Goal: Task Accomplishment & Management: Complete application form

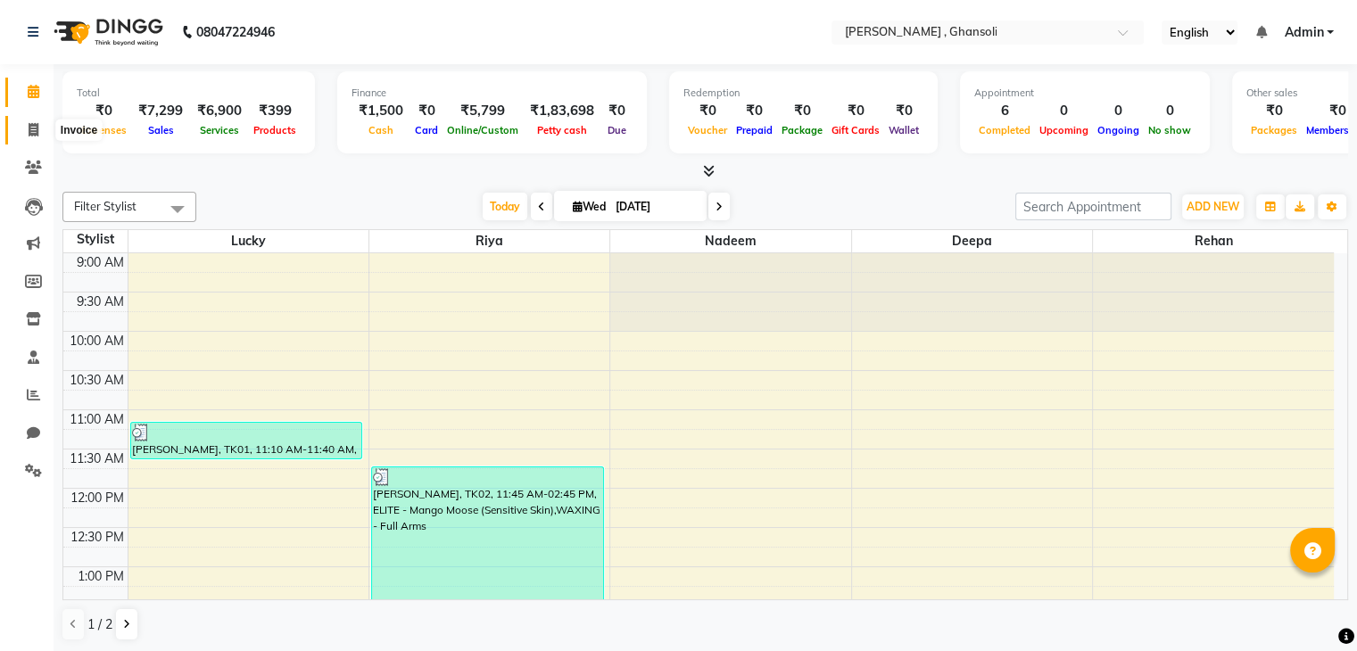
drag, startPoint x: 32, startPoint y: 130, endPoint x: 42, endPoint y: 130, distance: 9.8
click at [32, 130] on icon at bounding box center [34, 129] width 10 height 13
select select "8446"
select select "service"
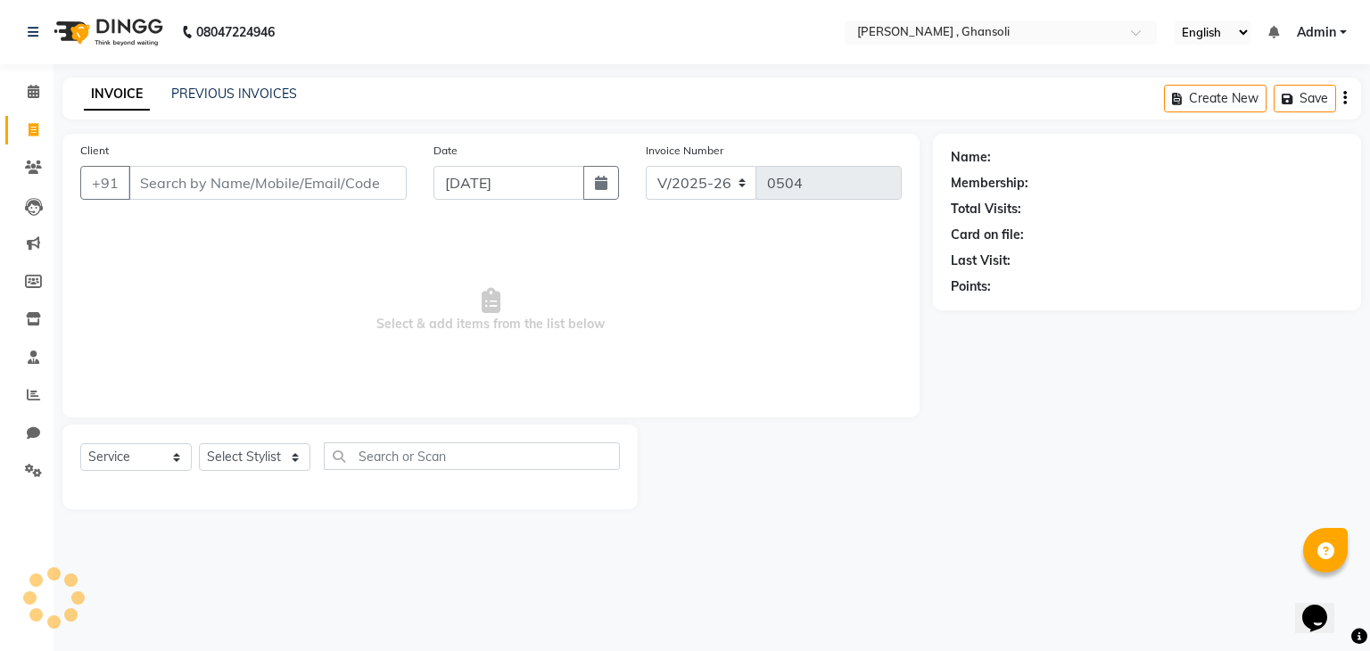
click at [176, 179] on input "Client" at bounding box center [267, 183] width 278 height 34
type input "9923171809"
click at [335, 177] on span "Add Client" at bounding box center [361, 183] width 70 height 18
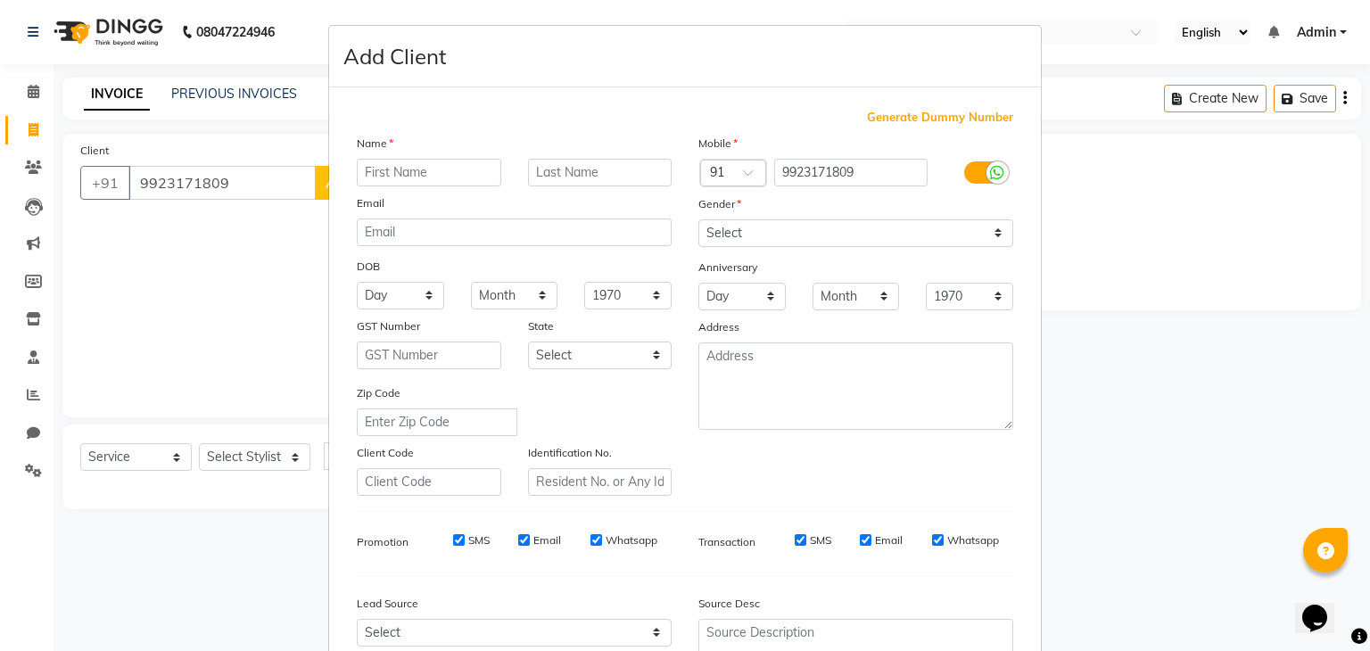
click at [421, 178] on input "text" at bounding box center [429, 173] width 145 height 28
type input "manoj"
click at [769, 238] on select "Select [DEMOGRAPHIC_DATA] [DEMOGRAPHIC_DATA] Other Prefer Not To Say" at bounding box center [856, 233] width 315 height 28
select select "[DEMOGRAPHIC_DATA]"
click at [699, 220] on select "Select [DEMOGRAPHIC_DATA] [DEMOGRAPHIC_DATA] Other Prefer Not To Say" at bounding box center [856, 233] width 315 height 28
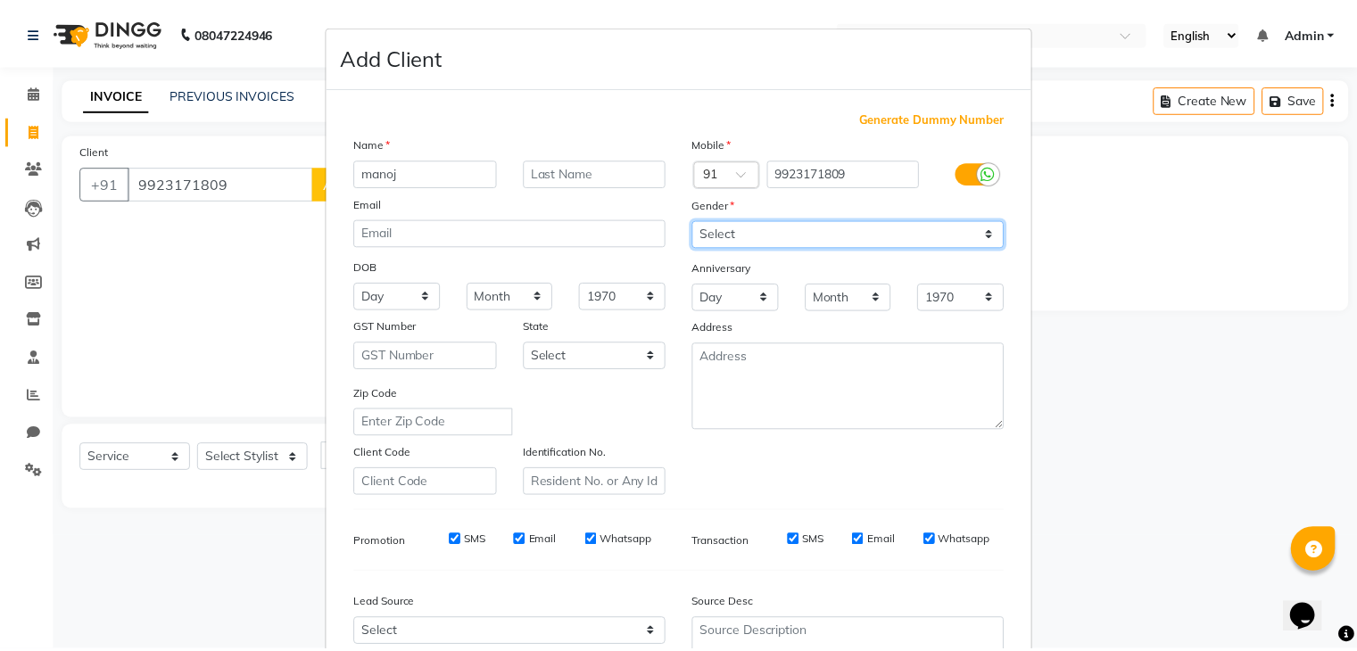
scroll to position [181, 0]
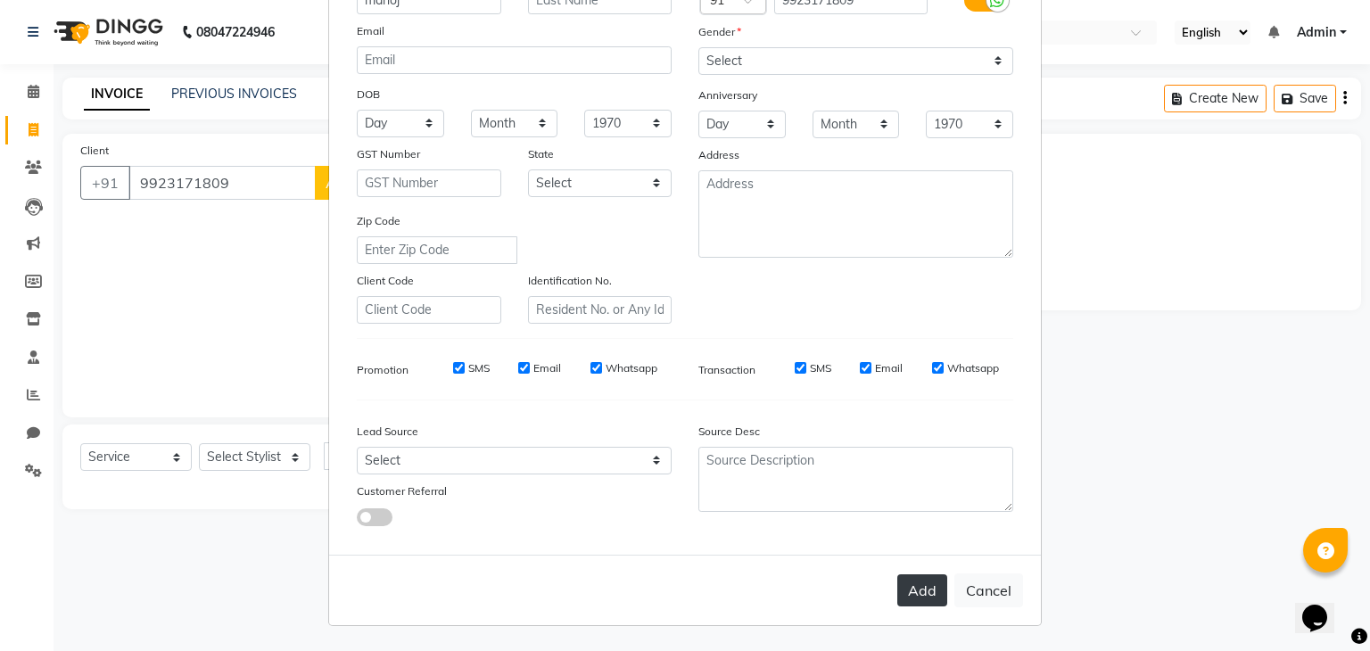
click at [920, 599] on button "Add" at bounding box center [922, 591] width 50 height 32
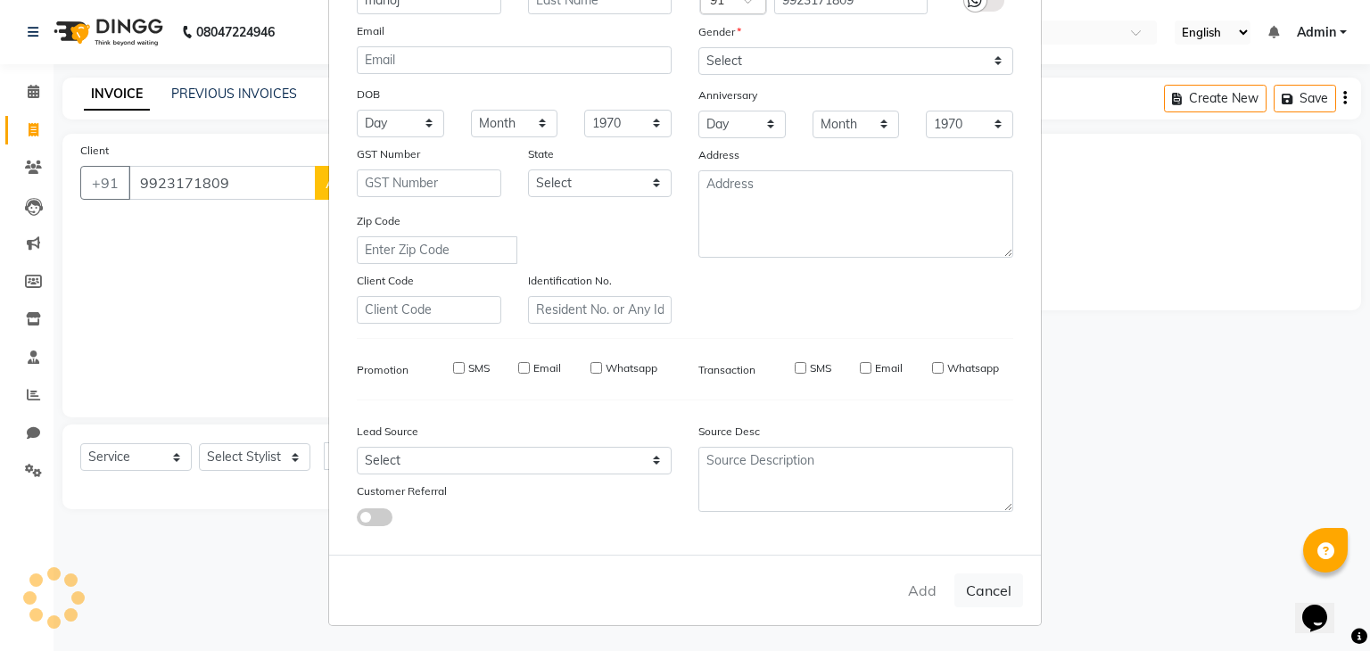
select select
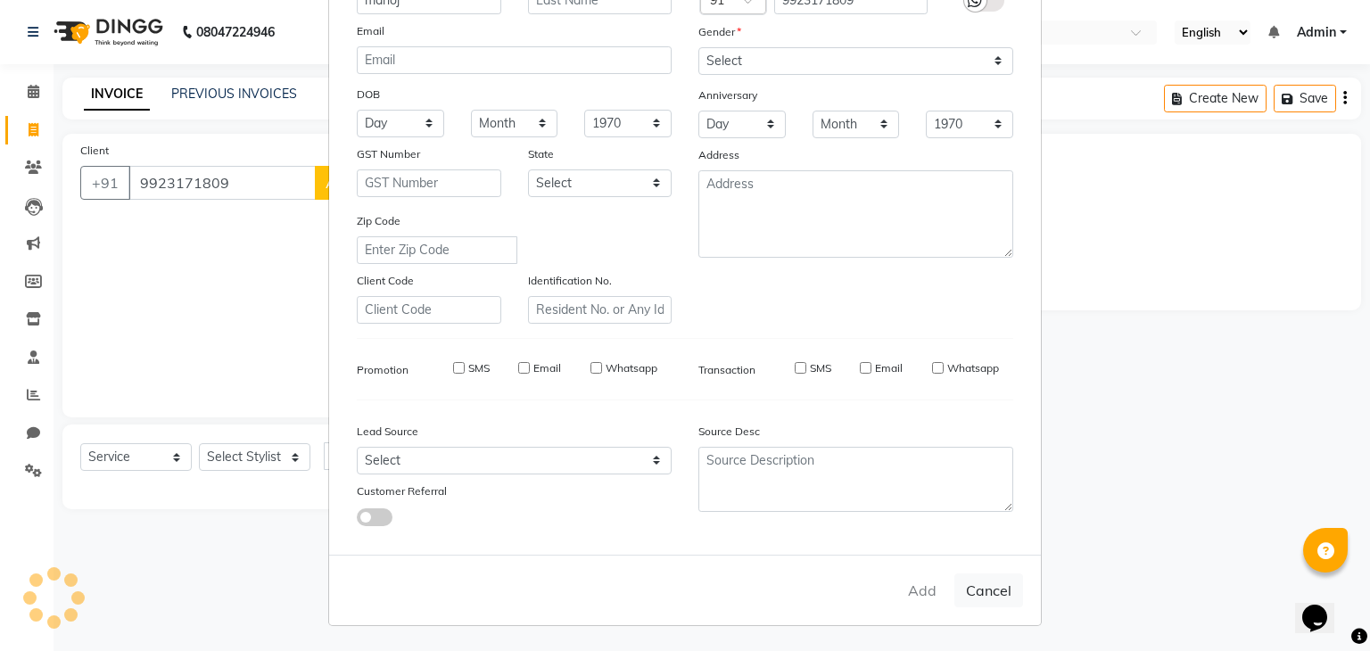
select select
checkbox input "false"
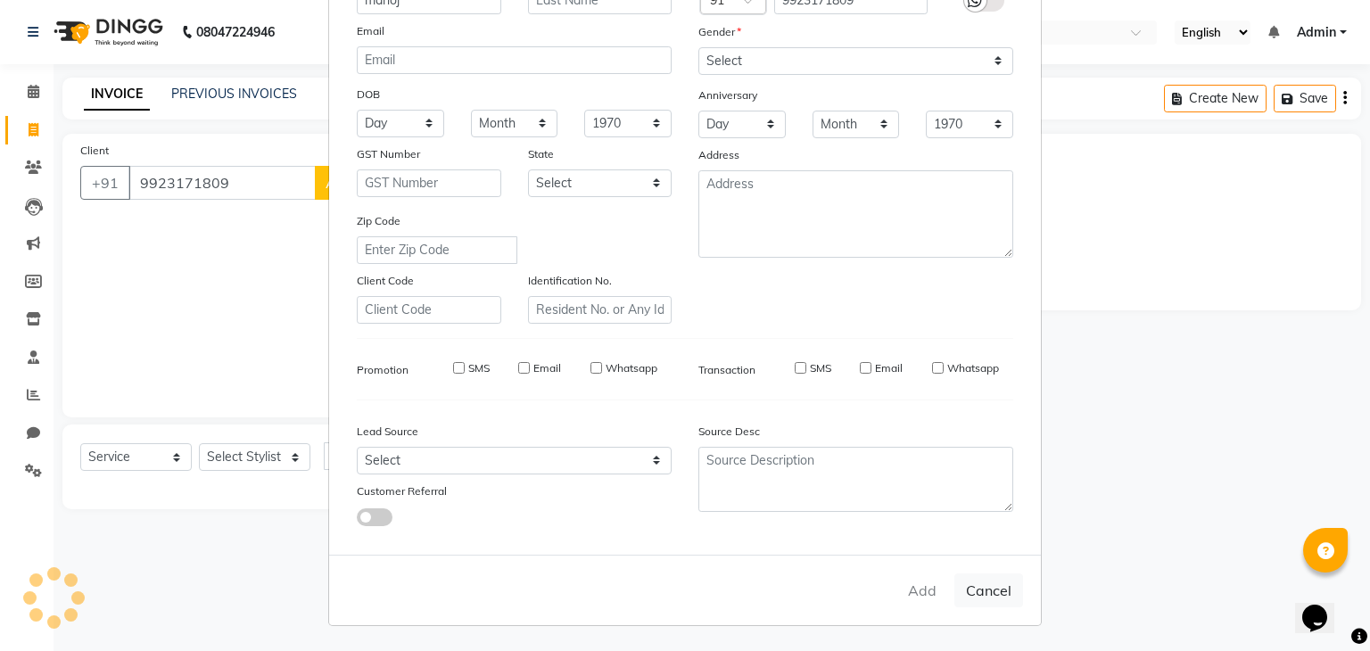
checkbox input "false"
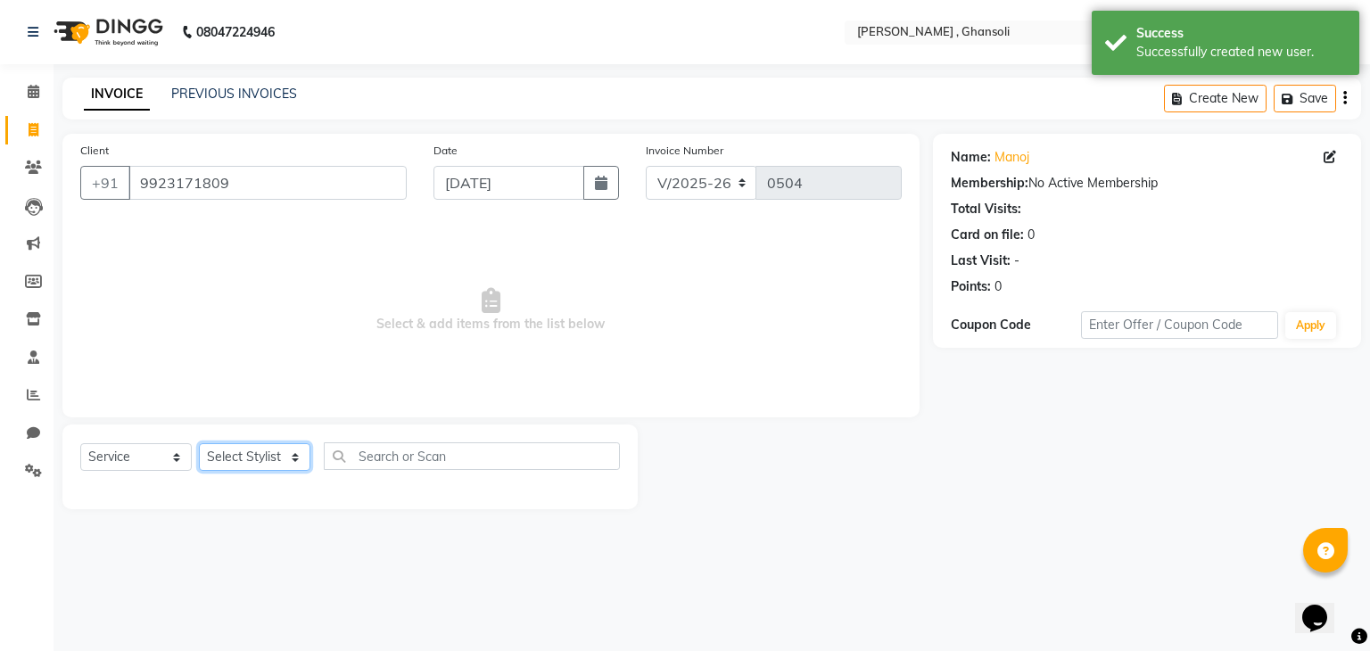
click at [221, 460] on select "Select Stylist deepa Lucky [PERSON_NAME] [PERSON_NAME] [PERSON_NAME] [PERSON_NA…" at bounding box center [255, 457] width 112 height 28
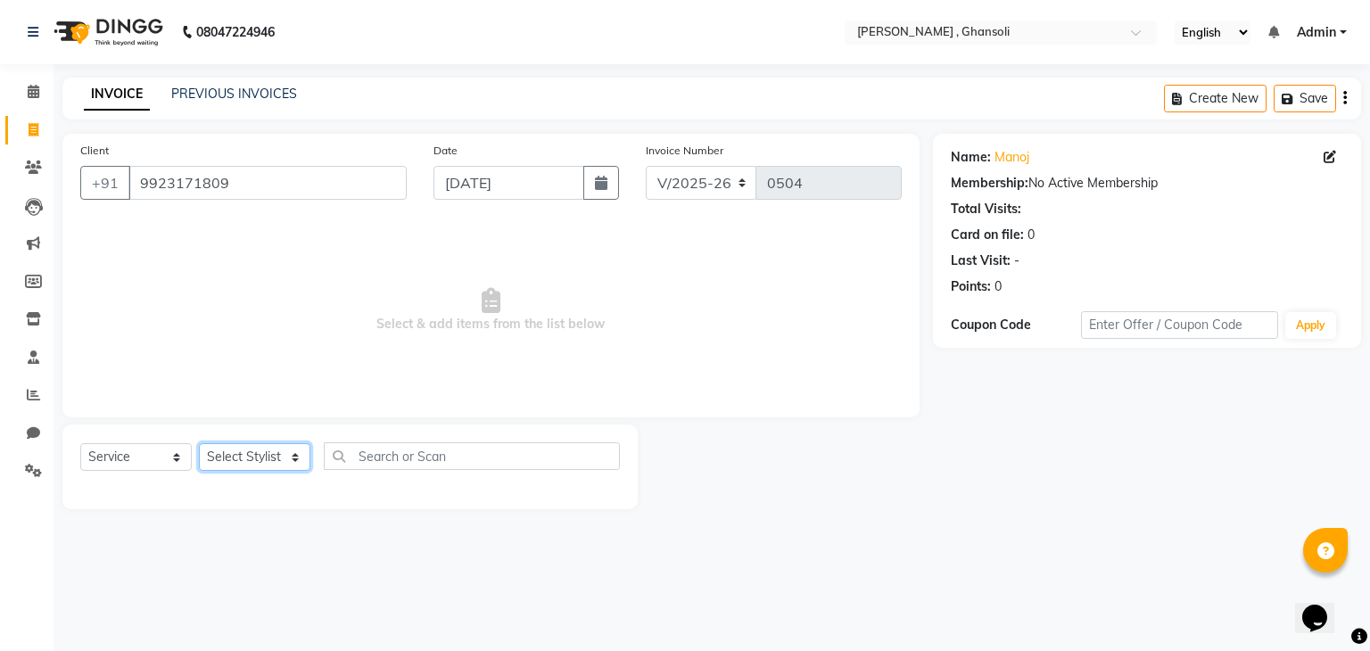
select select "81970"
click at [199, 444] on select "Select Stylist deepa Lucky [PERSON_NAME] [PERSON_NAME] [PERSON_NAME] [PERSON_NA…" at bounding box center [255, 457] width 112 height 28
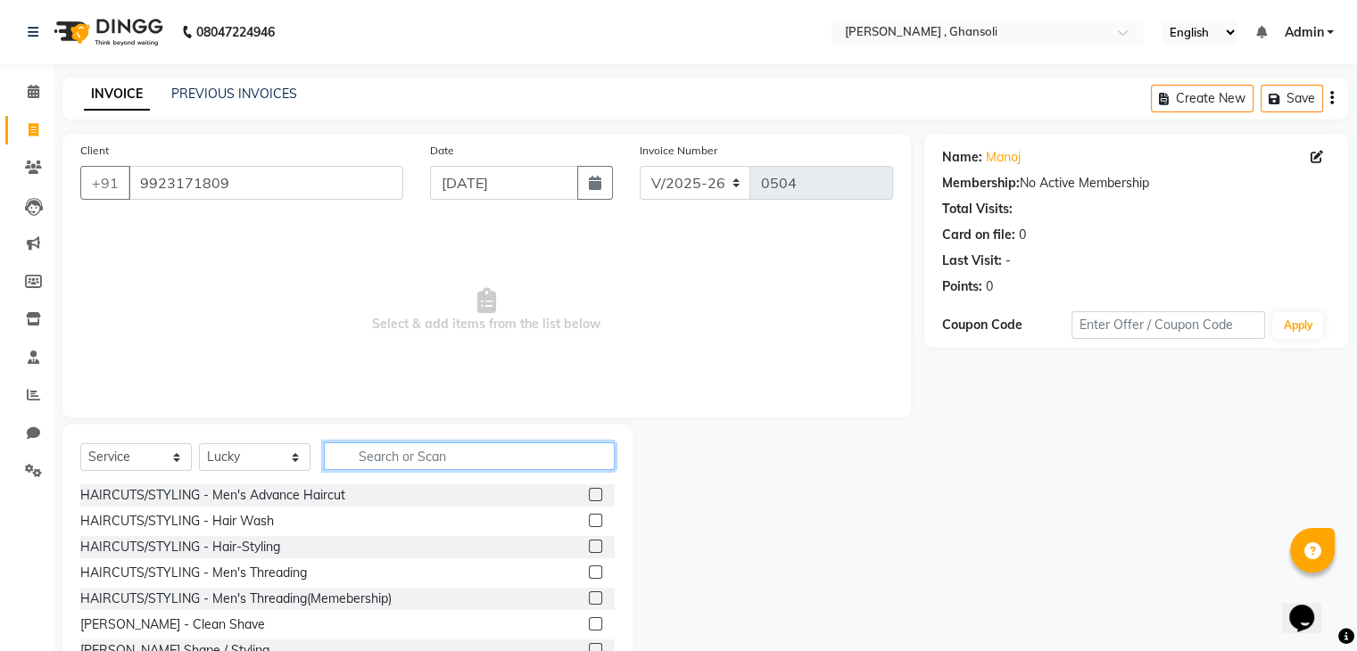
click at [466, 460] on input "text" at bounding box center [469, 456] width 291 height 28
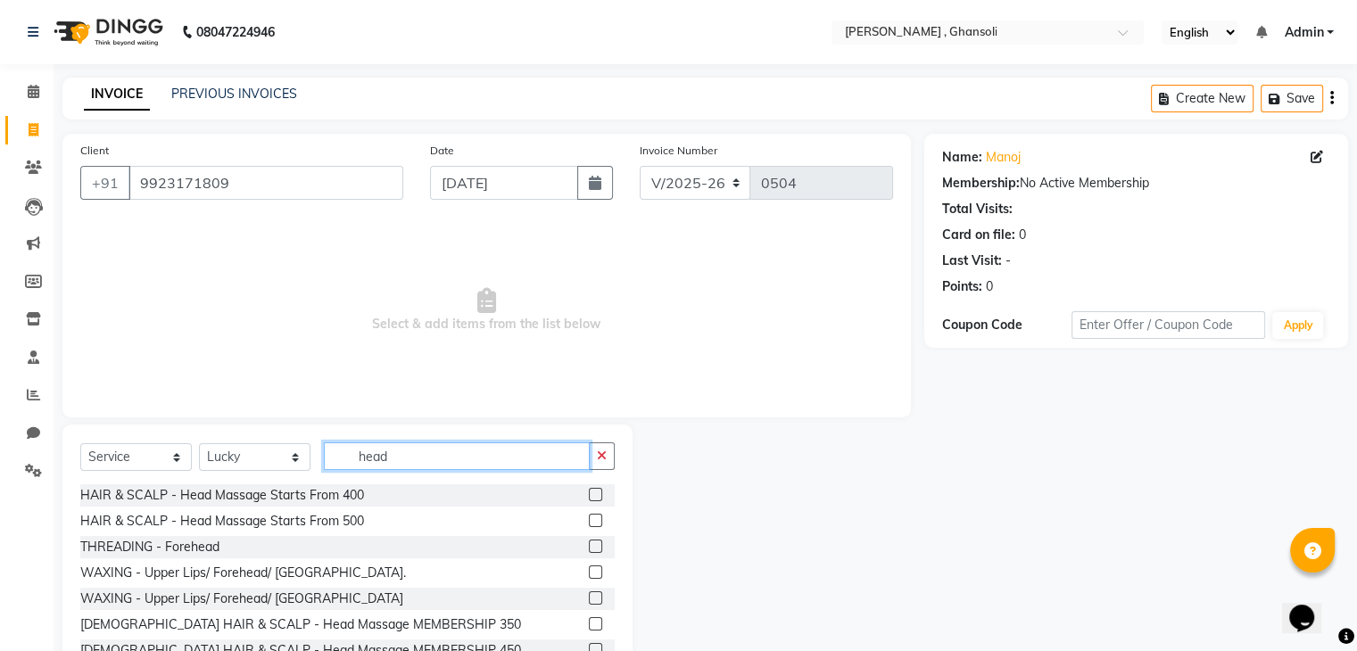
type input "head"
click at [589, 525] on label at bounding box center [595, 520] width 13 height 13
click at [589, 525] on input "checkbox" at bounding box center [595, 522] width 12 height 12
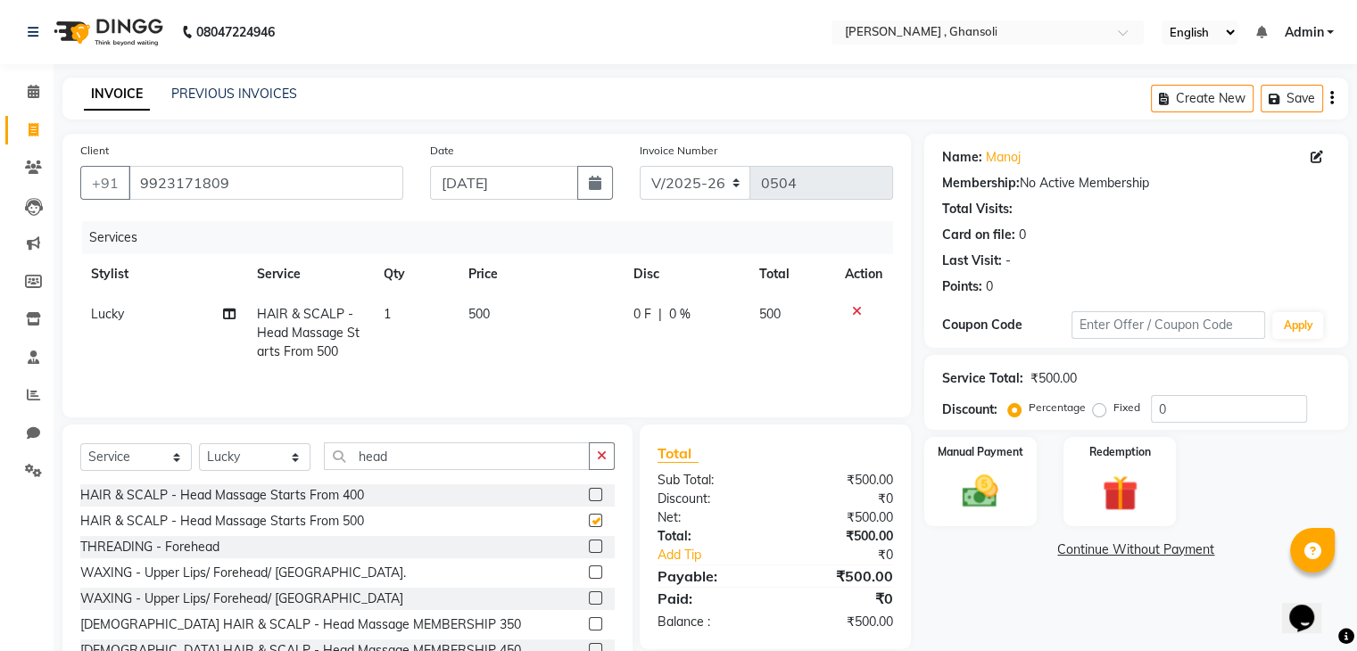
checkbox input "false"
click at [601, 461] on icon "button" at bounding box center [602, 456] width 10 height 12
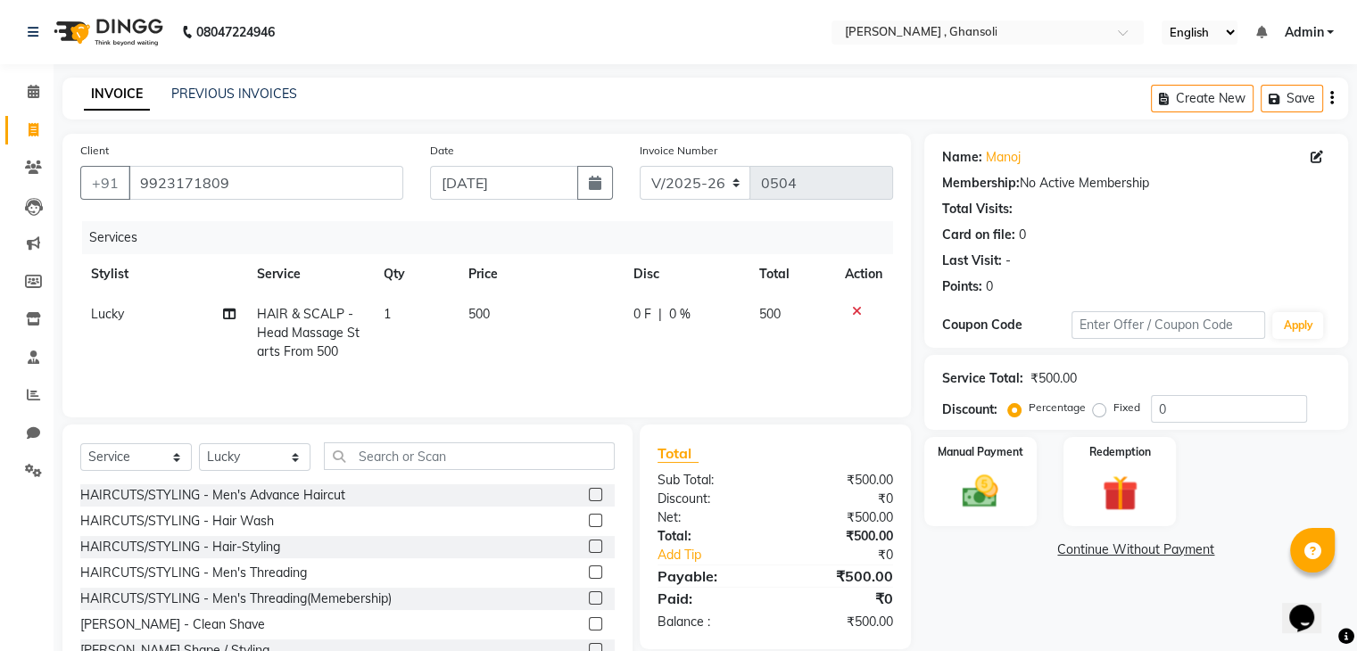
click at [544, 471] on div "Select Service Product Membership Package Voucher Prepaid Gift Card Select Styl…" at bounding box center [347, 463] width 534 height 42
click at [541, 461] on input "text" at bounding box center [469, 456] width 291 height 28
click at [589, 491] on label at bounding box center [595, 494] width 13 height 13
click at [589, 491] on input "checkbox" at bounding box center [595, 496] width 12 height 12
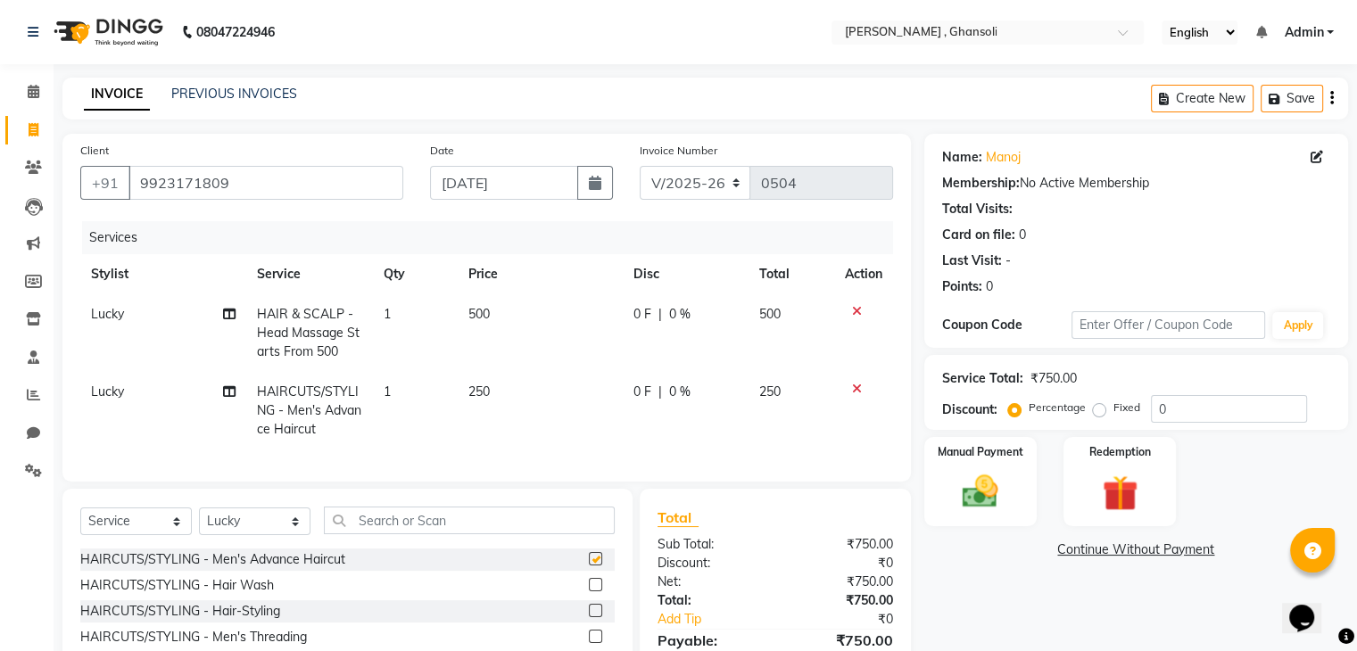
checkbox input "false"
click at [646, 383] on td "0 F | 0 %" at bounding box center [686, 411] width 126 height 78
select select "81970"
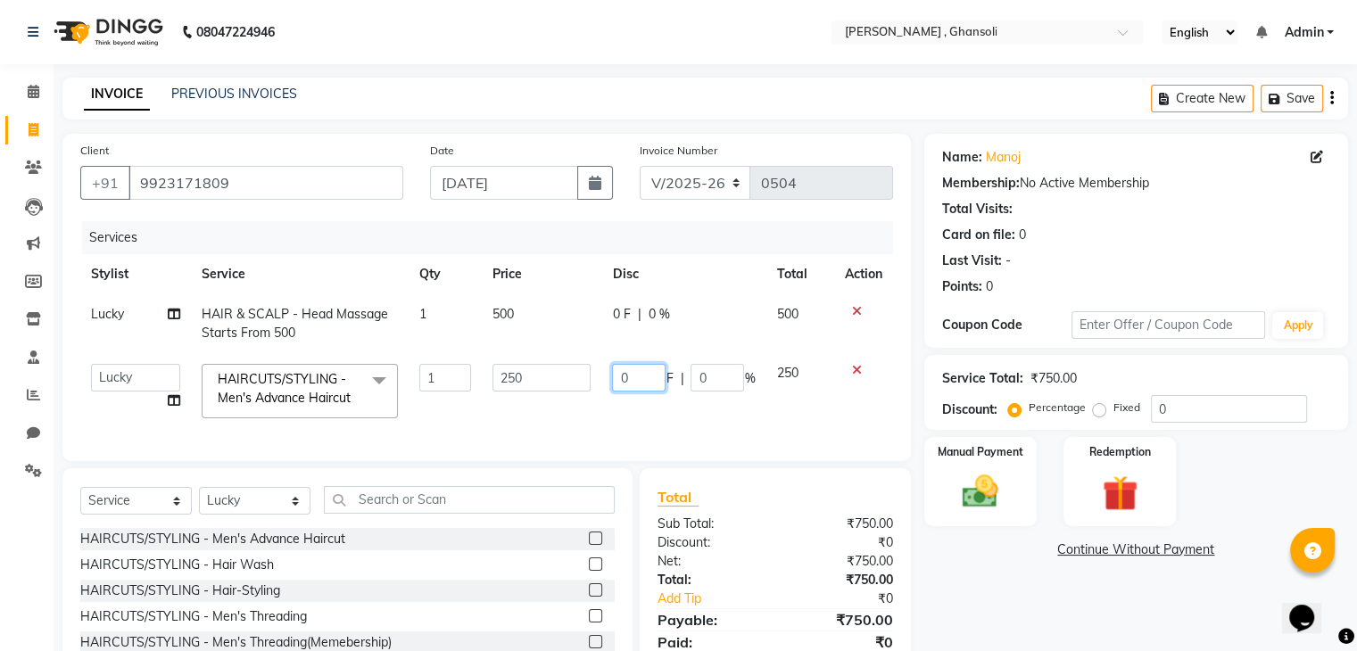
click at [642, 377] on input "0" at bounding box center [639, 378] width 54 height 28
type input "50"
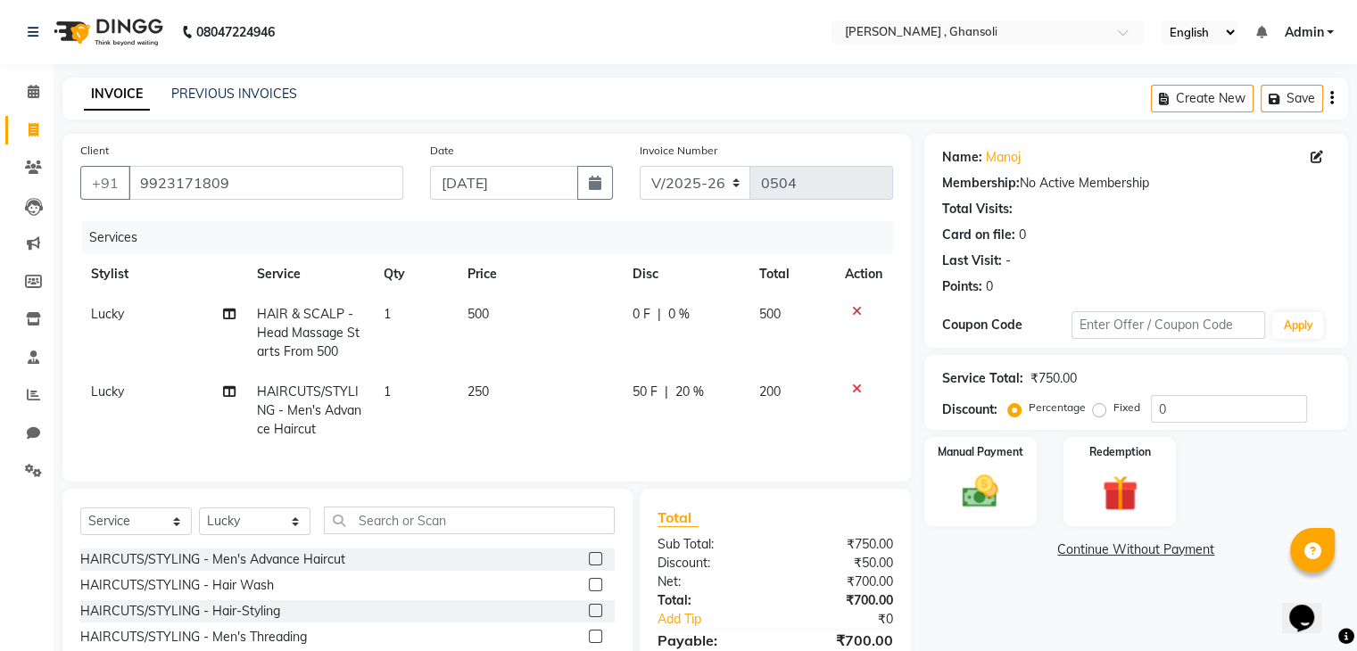
click at [773, 423] on td "200" at bounding box center [791, 411] width 86 height 78
select select "81970"
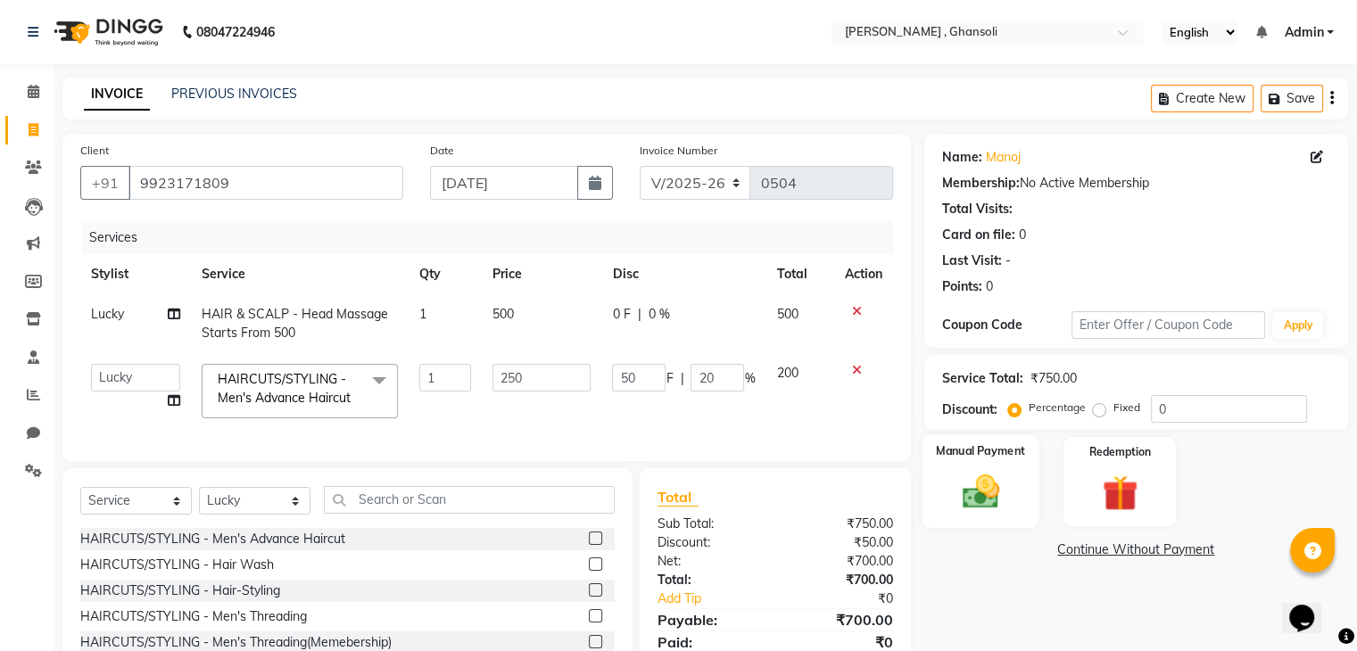
click at [999, 490] on img at bounding box center [980, 492] width 60 height 43
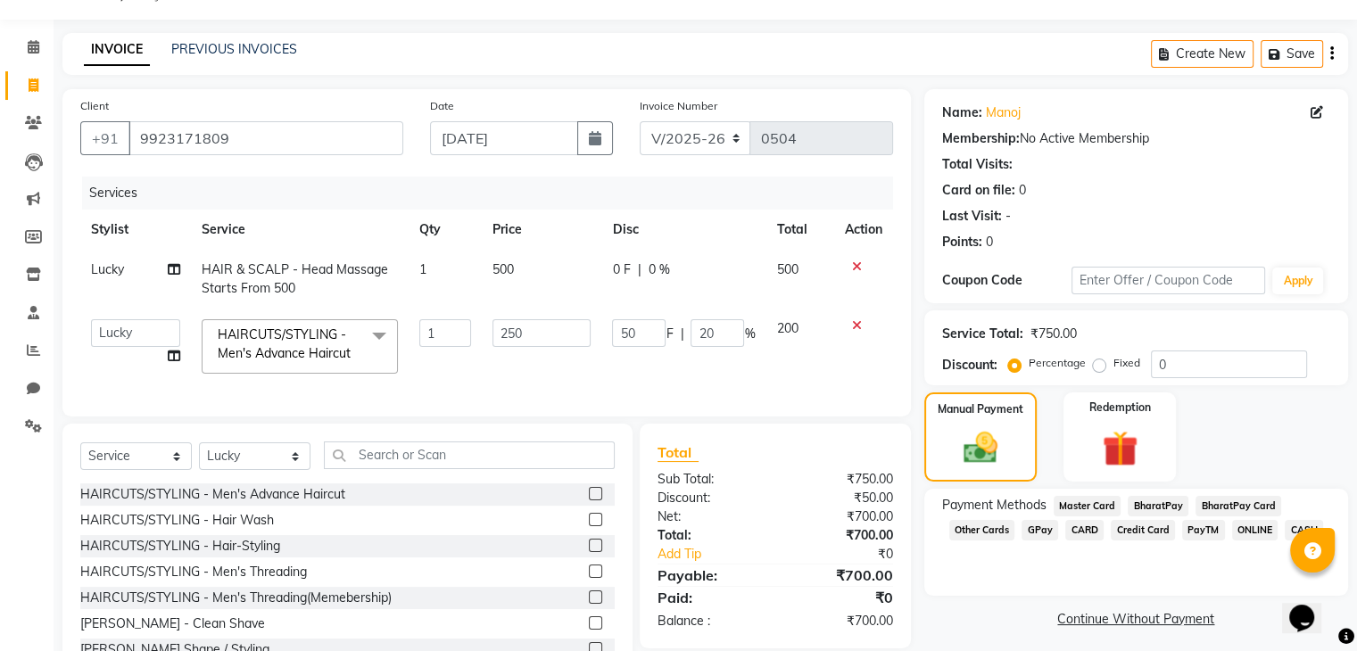
scroll to position [121, 0]
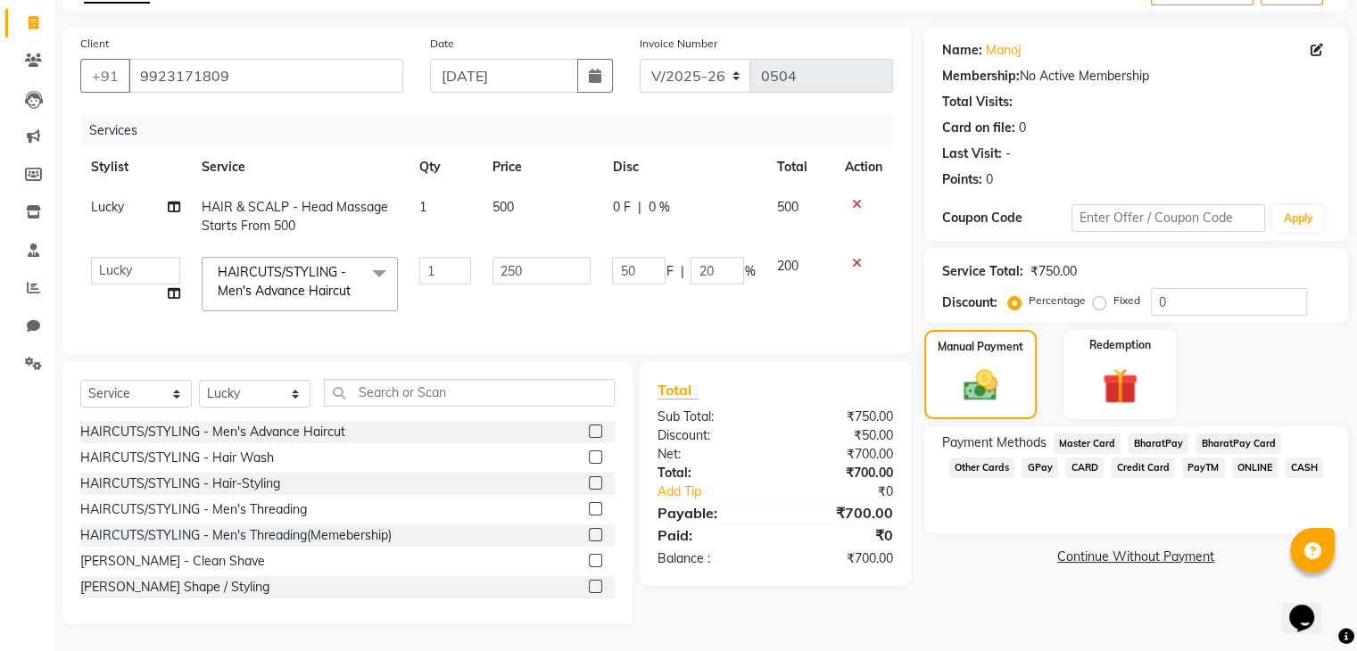
click at [1242, 458] on span "ONLINE" at bounding box center [1255, 468] width 46 height 21
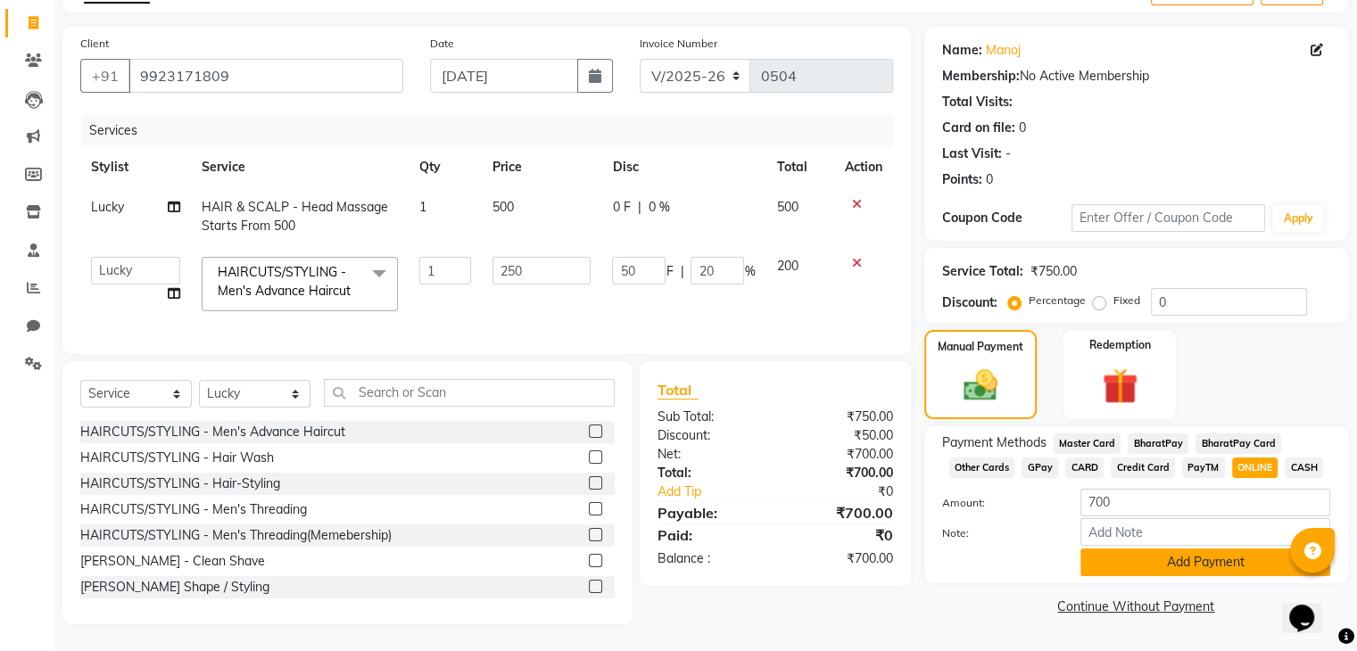
click at [1196, 553] on button "Add Payment" at bounding box center [1205, 563] width 250 height 28
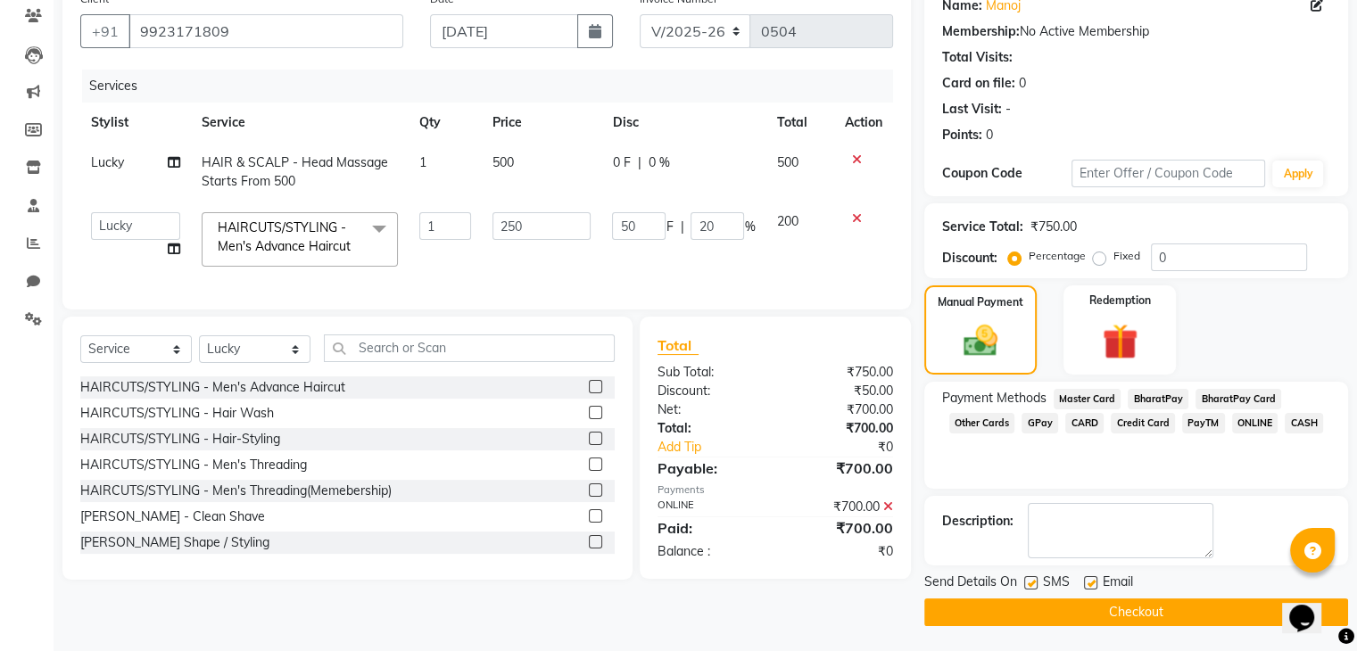
scroll to position [153, 0]
click at [1155, 610] on button "Checkout" at bounding box center [1136, 612] width 424 height 28
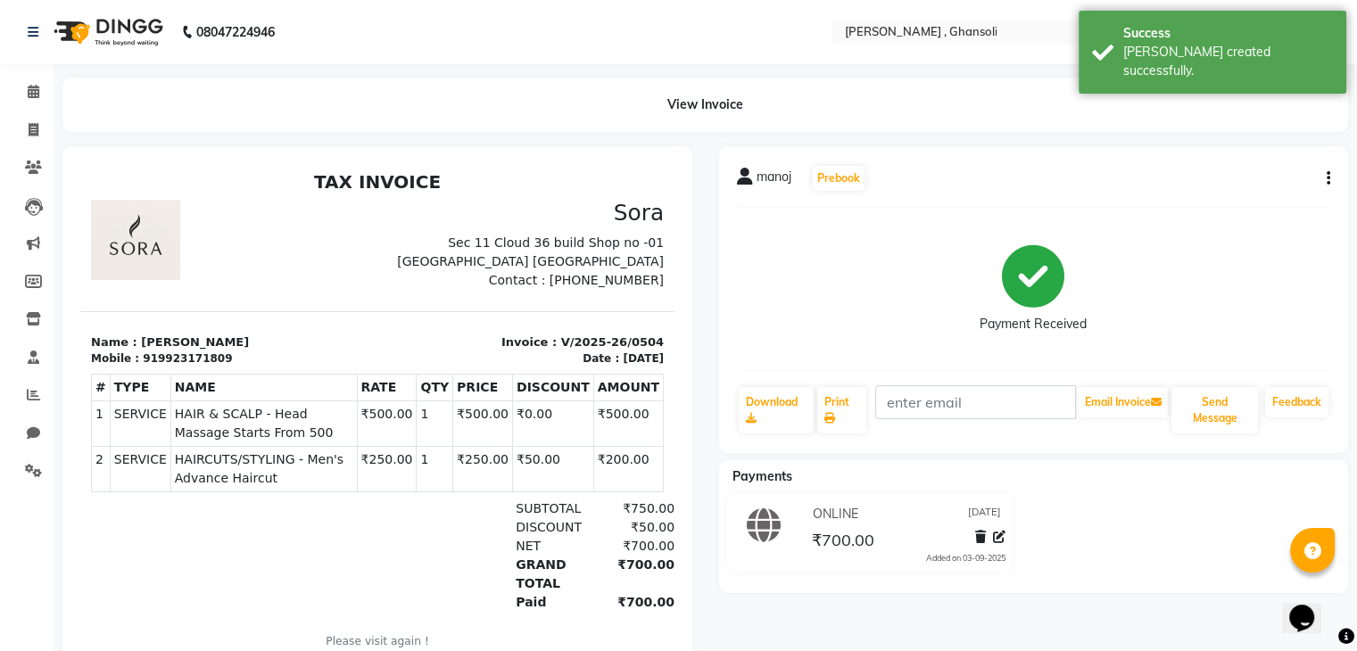
drag, startPoint x: 0, startPoint y: 300, endPoint x: 0, endPoint y: 329, distance: 29.4
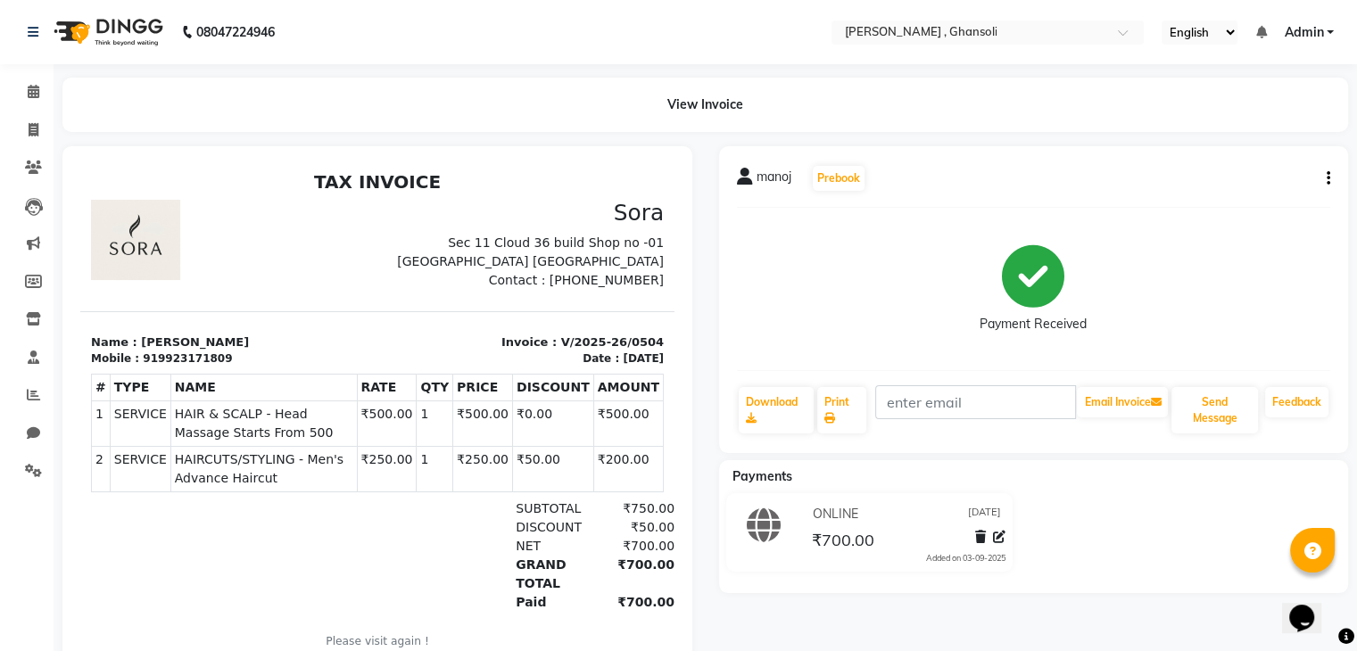
drag, startPoint x: 0, startPoint y: 329, endPoint x: 373, endPoint y: 121, distance: 426.9
click at [373, 121] on div "View Invoice" at bounding box center [704, 105] width 1285 height 54
